Goal: Check status: Check status

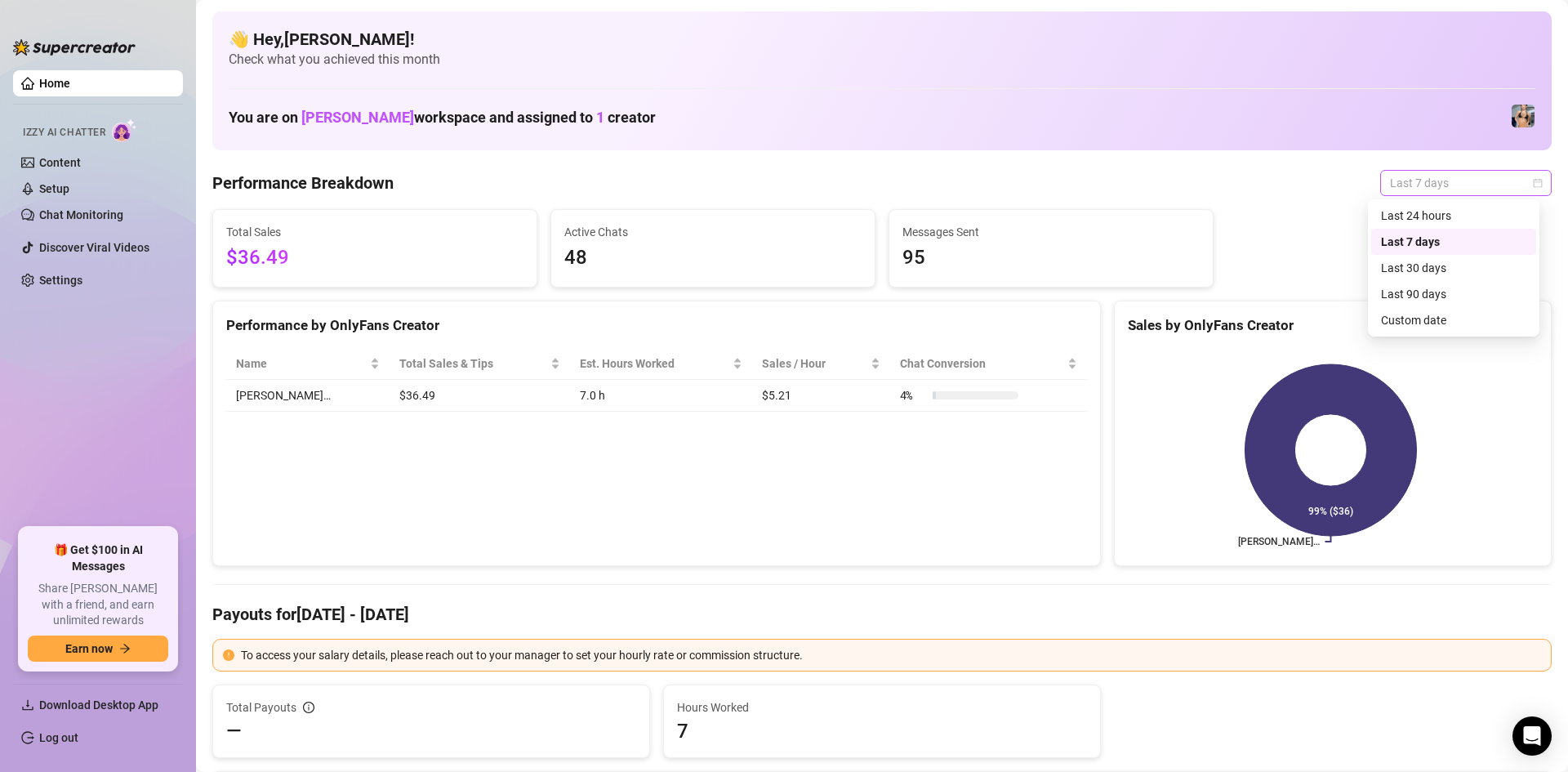
click at [1442, 190] on span "Last 7 days" at bounding box center [1467, 182] width 152 height 24
click at [1425, 321] on div "Custom date" at bounding box center [1454, 321] width 146 height 18
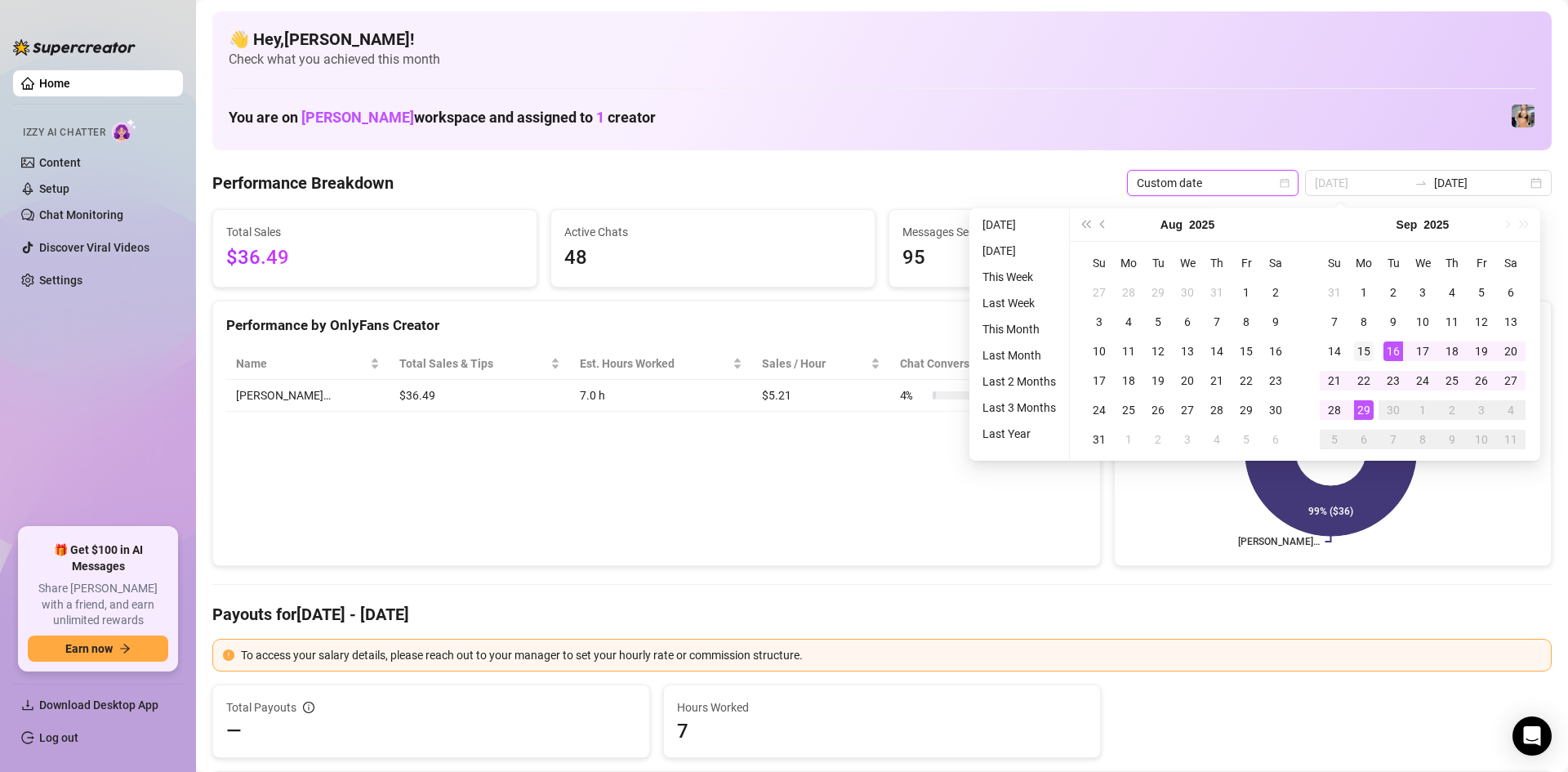
type input "[DATE]"
click at [1364, 356] on div "15" at bounding box center [1364, 352] width 20 height 20
type input "[DATE]"
click at [1368, 407] on div "29" at bounding box center [1364, 410] width 20 height 20
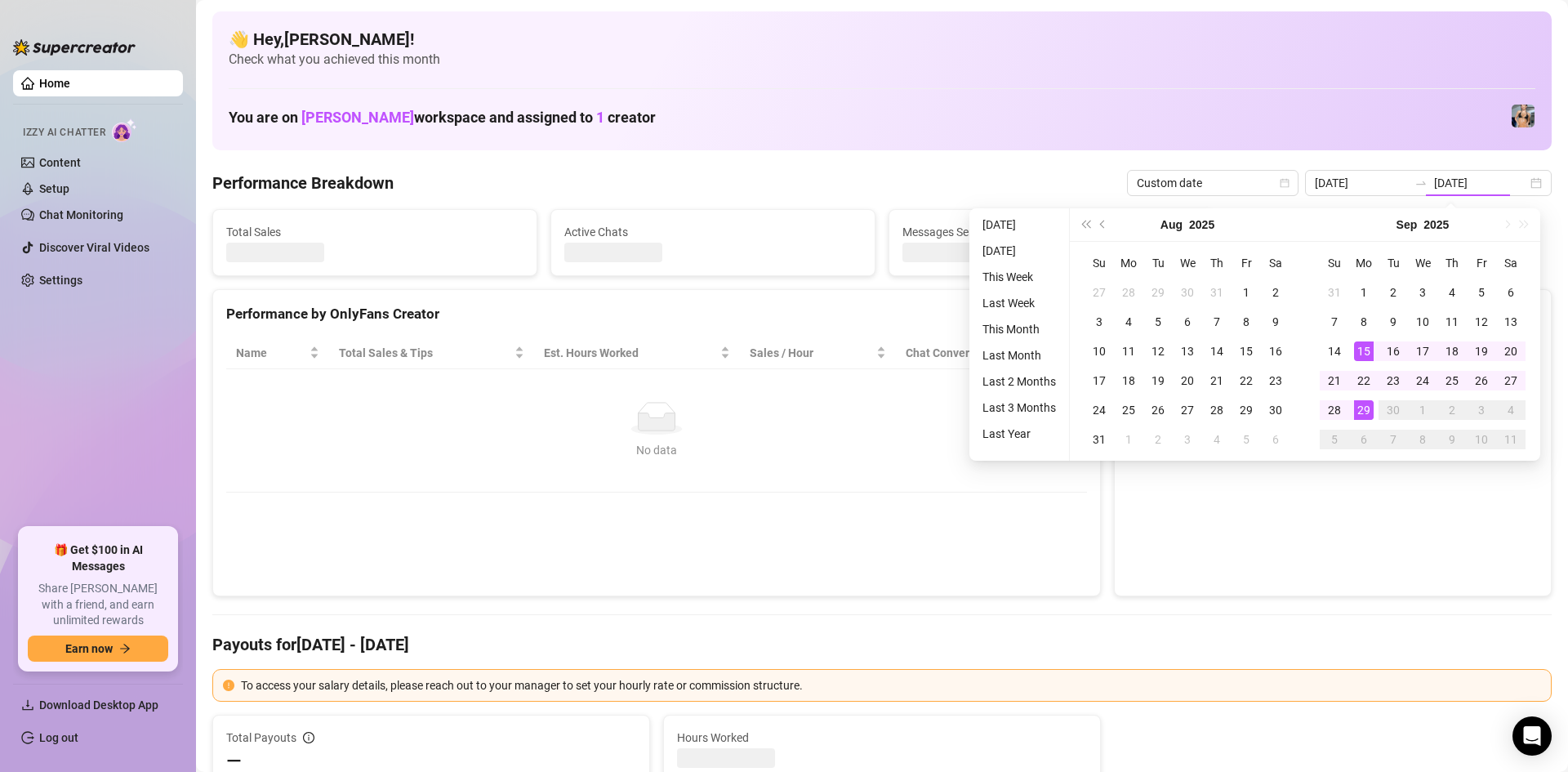
type input "[DATE]"
